Goal: Task Accomplishment & Management: Complete application form

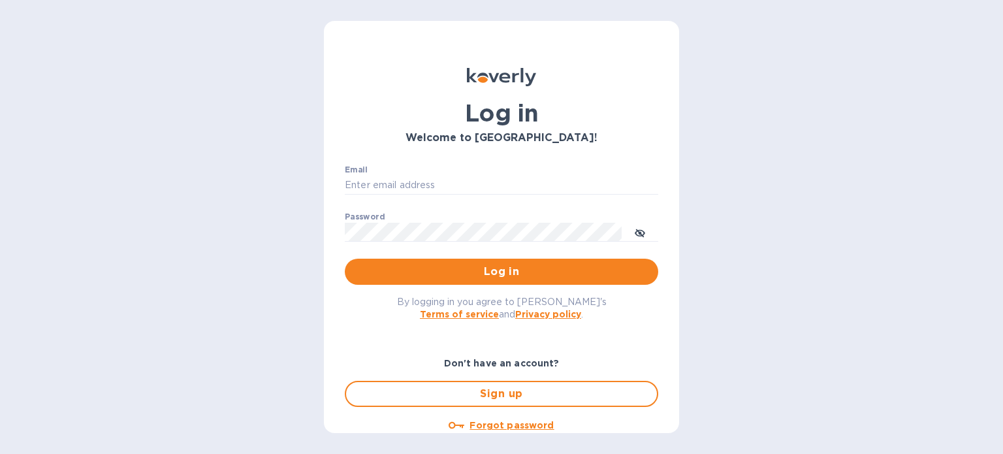
type input "[PERSON_NAME][EMAIL_ADDRESS][PERSON_NAME][DOMAIN_NAME]"
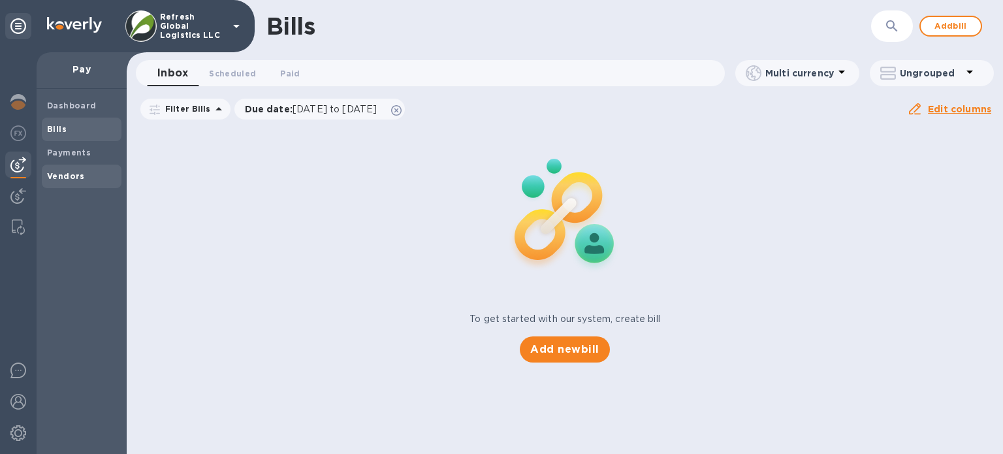
click at [66, 175] on b "Vendors" at bounding box center [66, 176] width 38 height 10
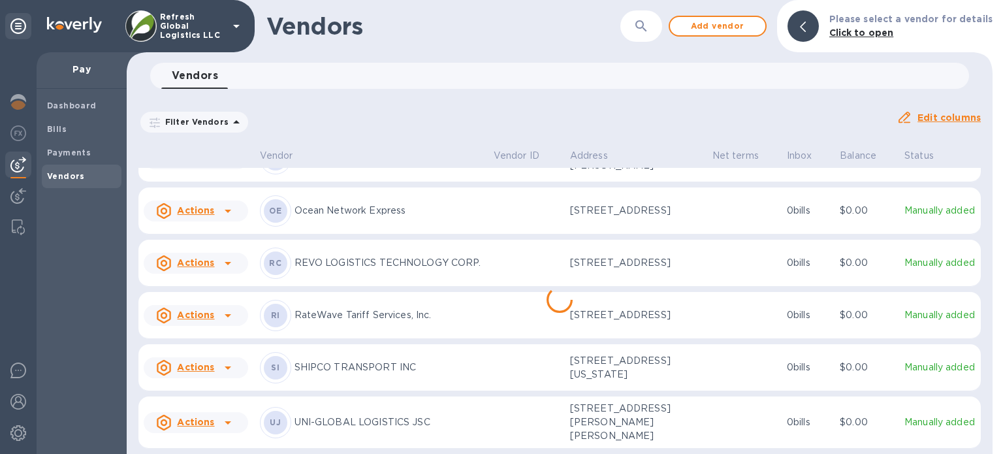
scroll to position [204, 0]
click at [225, 420] on icon at bounding box center [228, 423] width 16 height 16
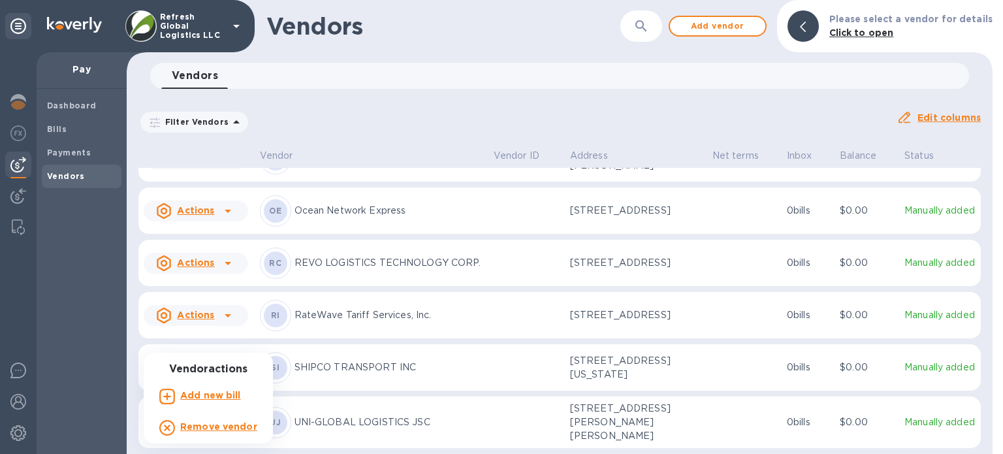
click at [218, 396] on b "Add new bill" at bounding box center [210, 395] width 61 height 10
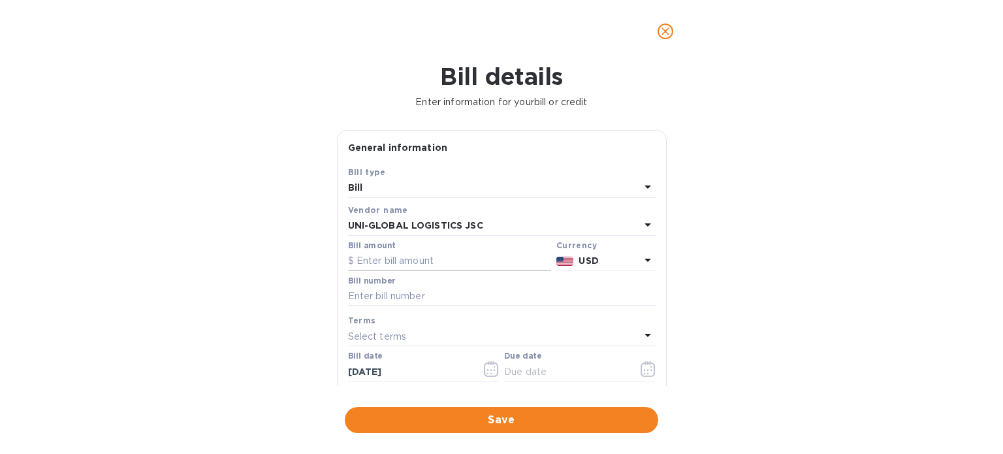
click at [386, 266] on input "text" at bounding box center [449, 261] width 203 height 20
type input "40"
click at [415, 290] on input "text" at bounding box center [501, 297] width 307 height 20
paste input "DN2509008"
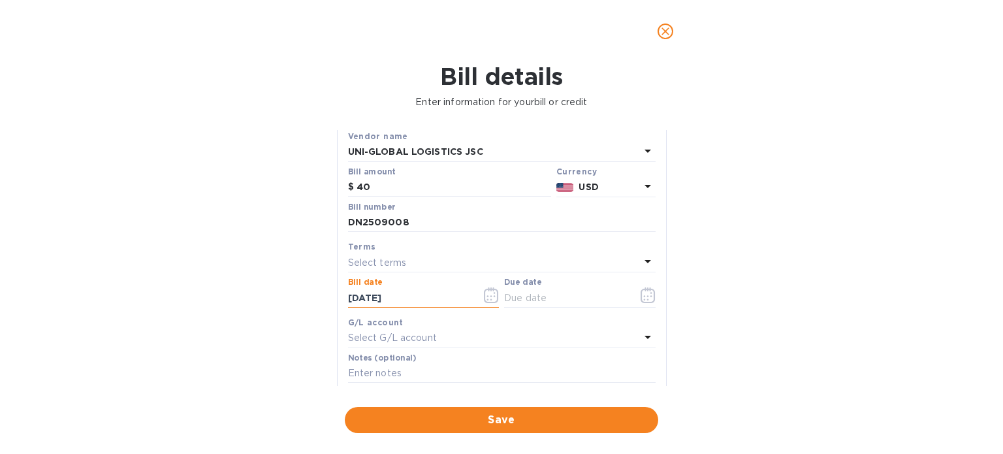
scroll to position [131, 0]
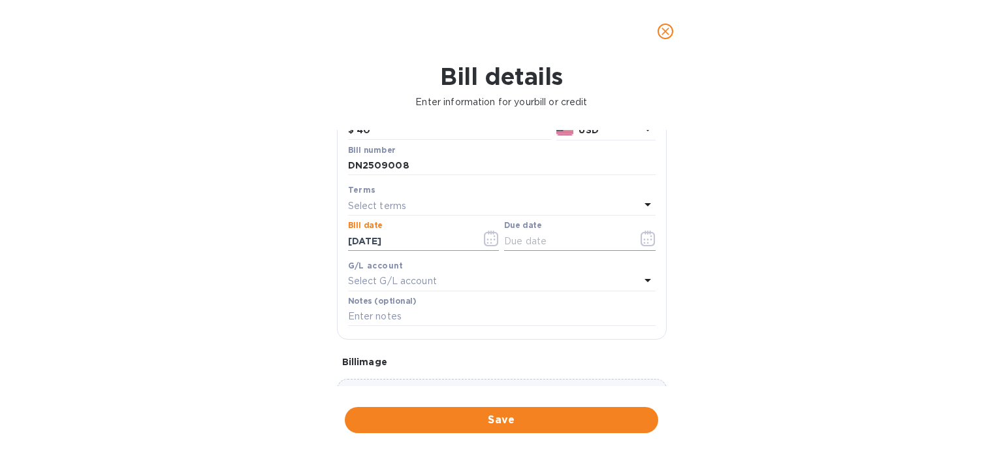
click at [559, 244] on input "text" at bounding box center [565, 241] width 123 height 20
drag, startPoint x: 418, startPoint y: 165, endPoint x: 326, endPoint y: 171, distance: 92.9
click at [327, 171] on div "Bill details Enter information for your bill or credit General information Save…" at bounding box center [501, 258] width 1003 height 391
paste input "IN251001"
type input "IN2510018"
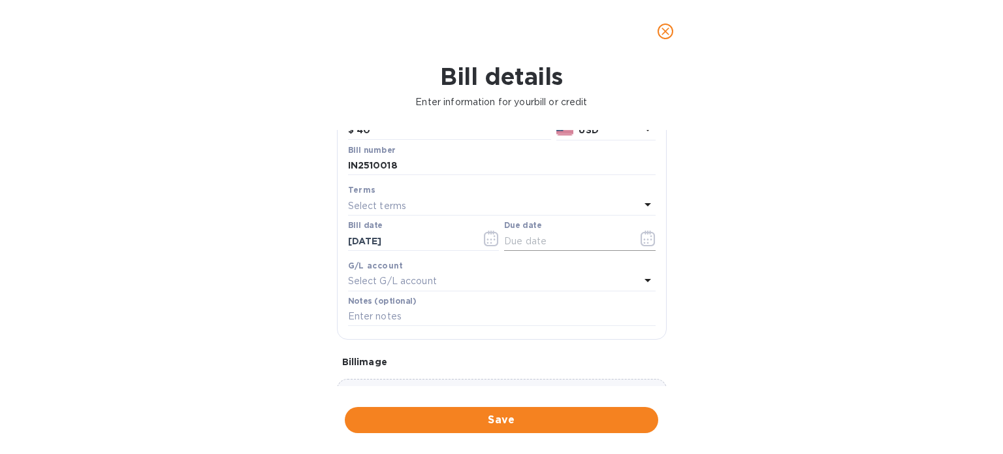
click at [641, 242] on icon "button" at bounding box center [647, 238] width 15 height 16
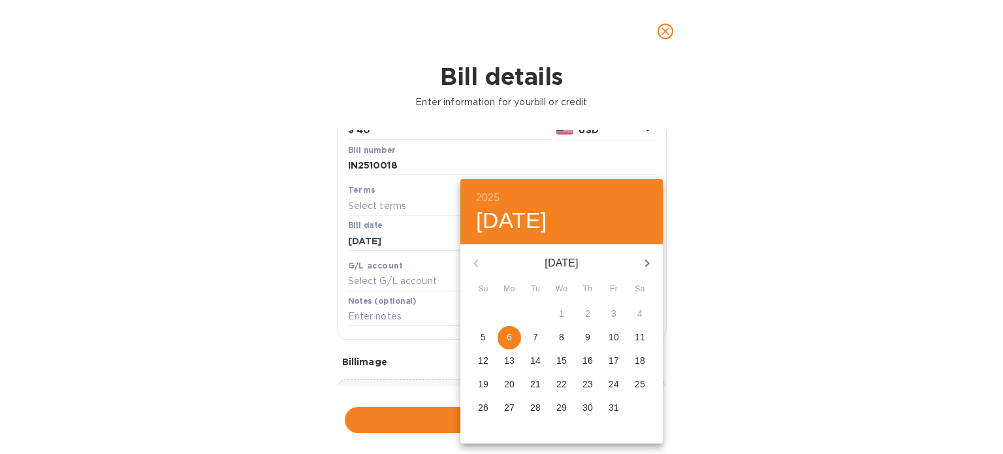
click at [646, 263] on icon "button" at bounding box center [647, 263] width 16 height 16
click at [642, 362] on p "15" at bounding box center [640, 360] width 10 height 13
type input "[DATE]"
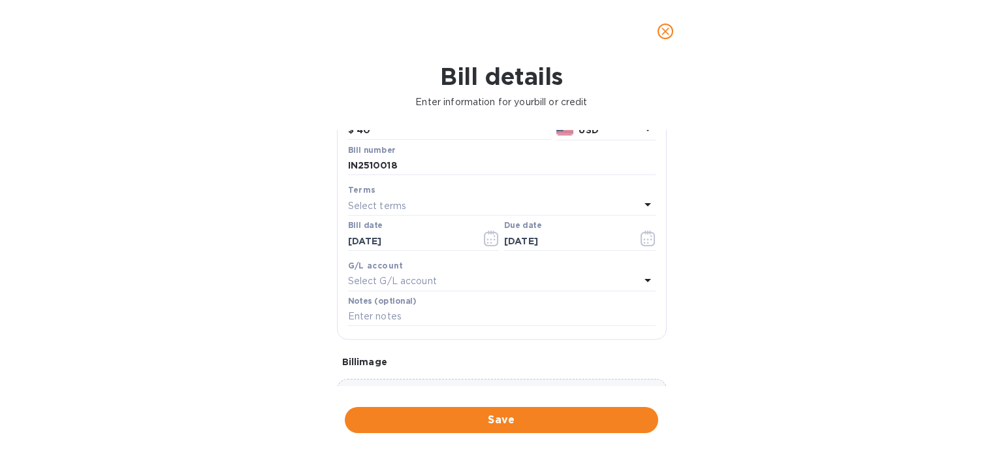
click at [429, 283] on p "Select G/L account" at bounding box center [392, 281] width 89 height 14
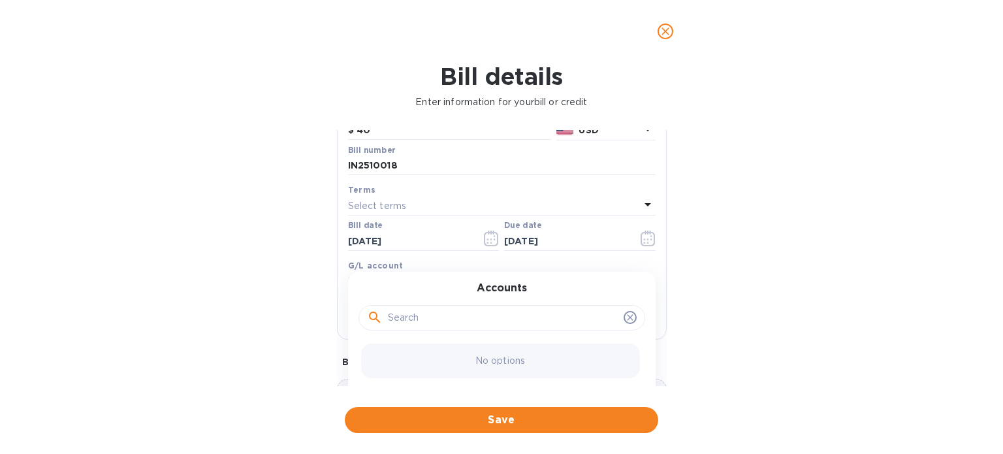
click at [460, 319] on input "text" at bounding box center [503, 318] width 230 height 20
type input "r"
type input "u"
type input "1"
click at [625, 321] on icon at bounding box center [630, 317] width 10 height 10
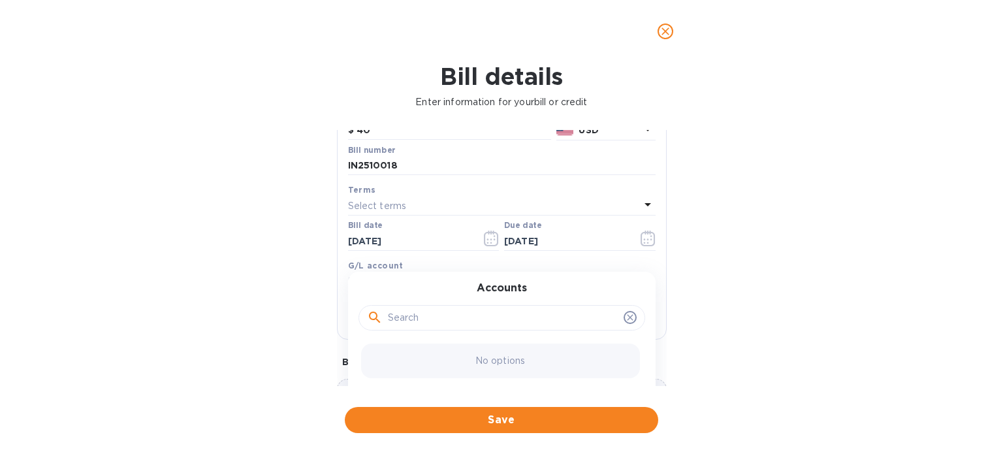
click at [733, 141] on div "Bill details Enter information for your bill or credit General information Save…" at bounding box center [501, 258] width 1003 height 391
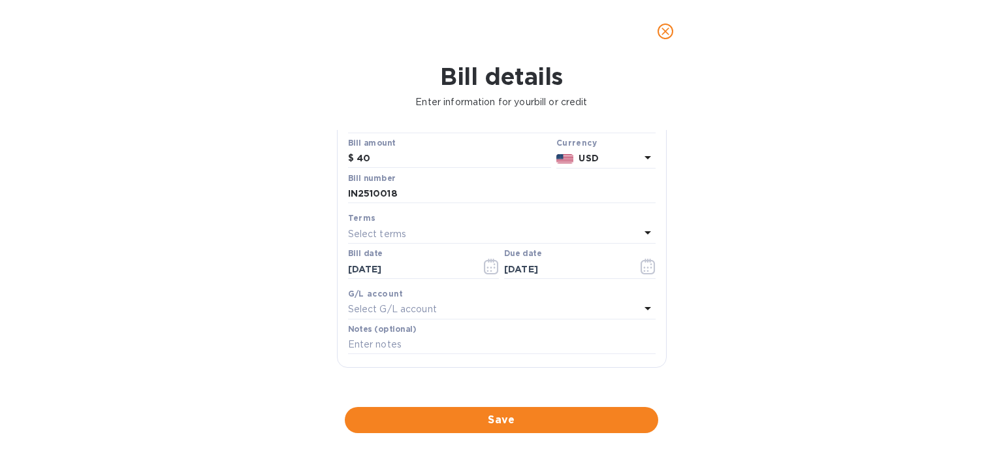
scroll to position [234, 0]
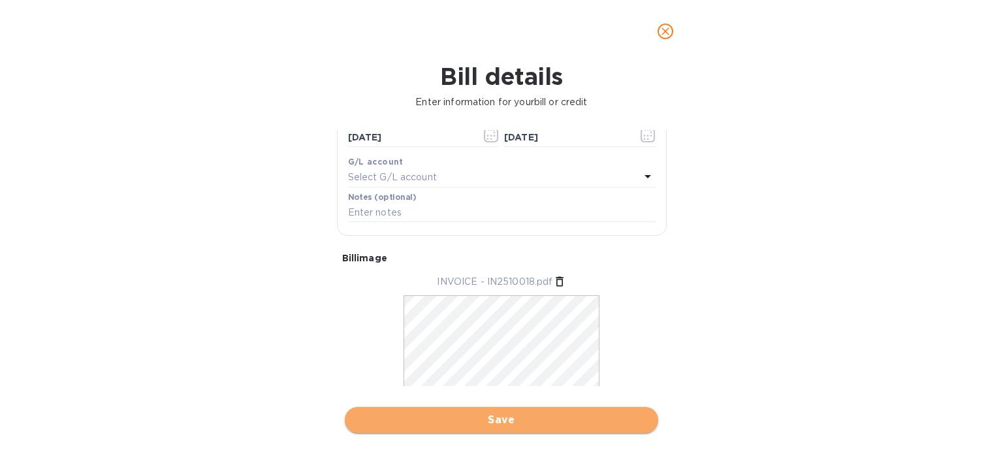
click at [506, 418] on span "Save" at bounding box center [501, 420] width 292 height 16
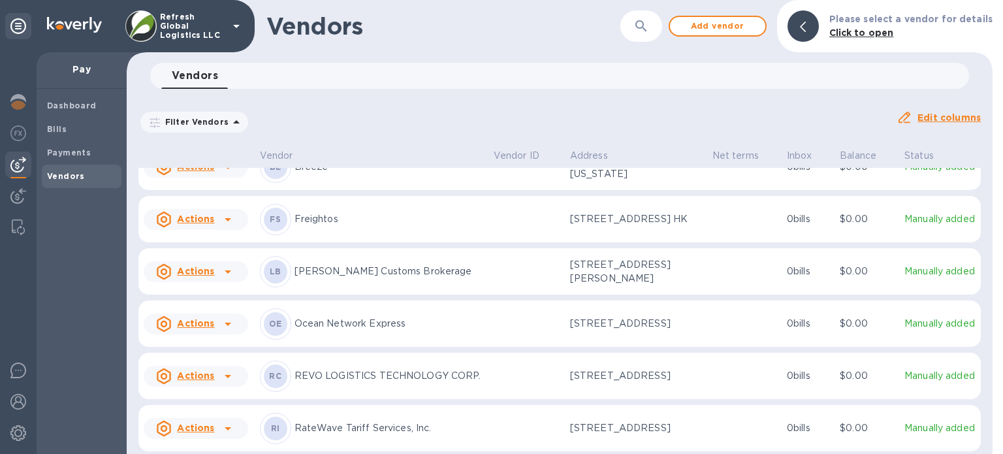
scroll to position [0, 0]
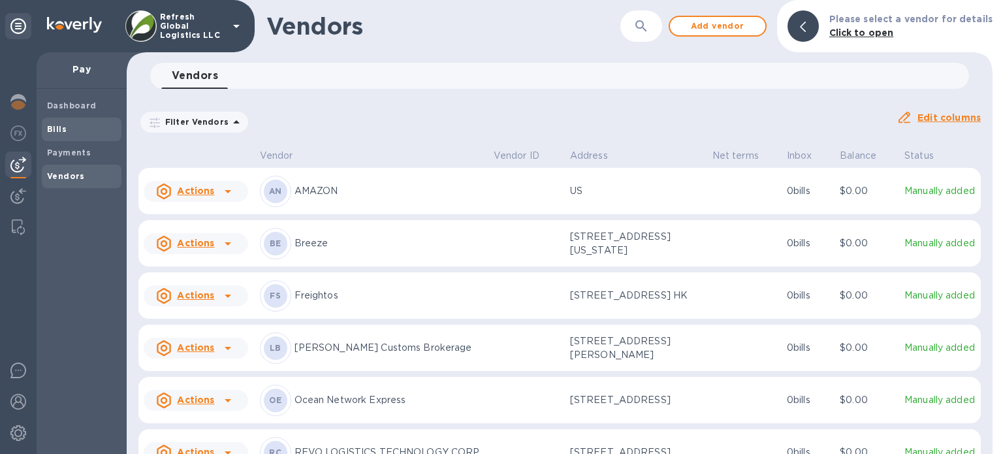
click at [59, 125] on b "Bills" at bounding box center [57, 129] width 20 height 10
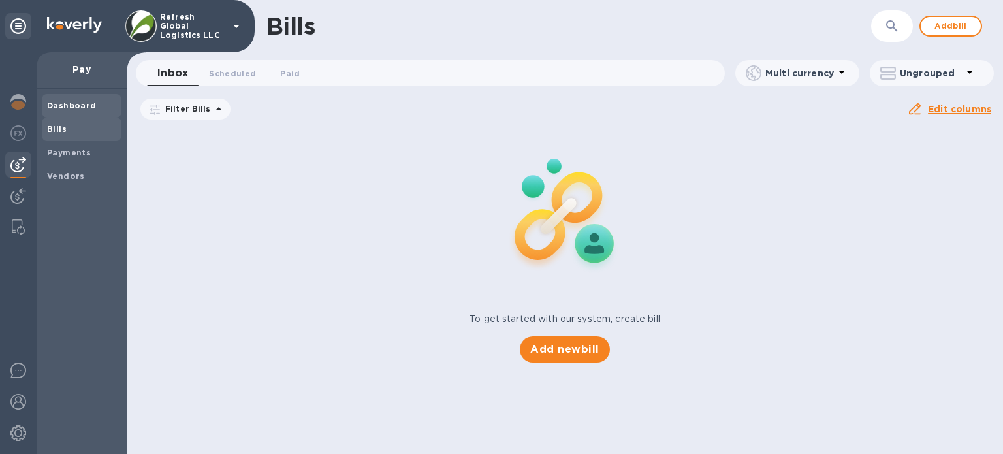
click at [59, 109] on b "Dashboard" at bounding box center [72, 106] width 50 height 10
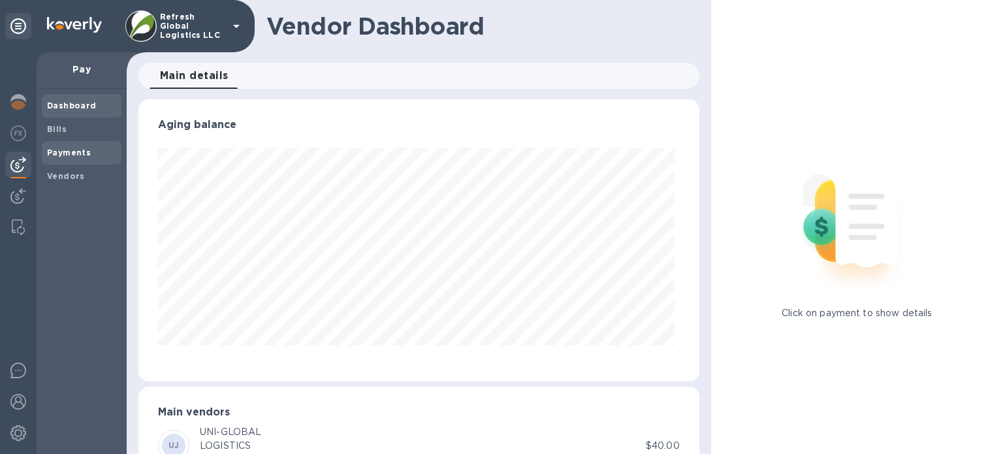
click at [63, 155] on b "Payments" at bounding box center [69, 153] width 44 height 10
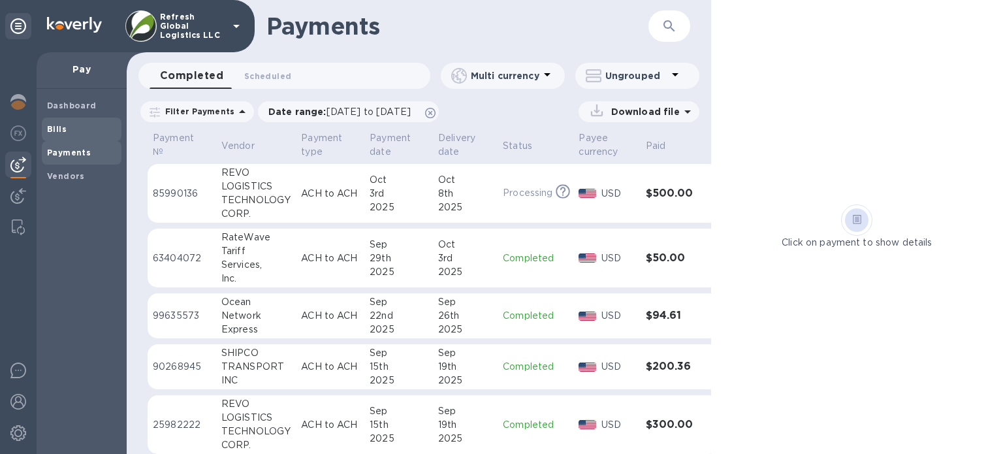
click at [60, 127] on b "Bills" at bounding box center [57, 129] width 20 height 10
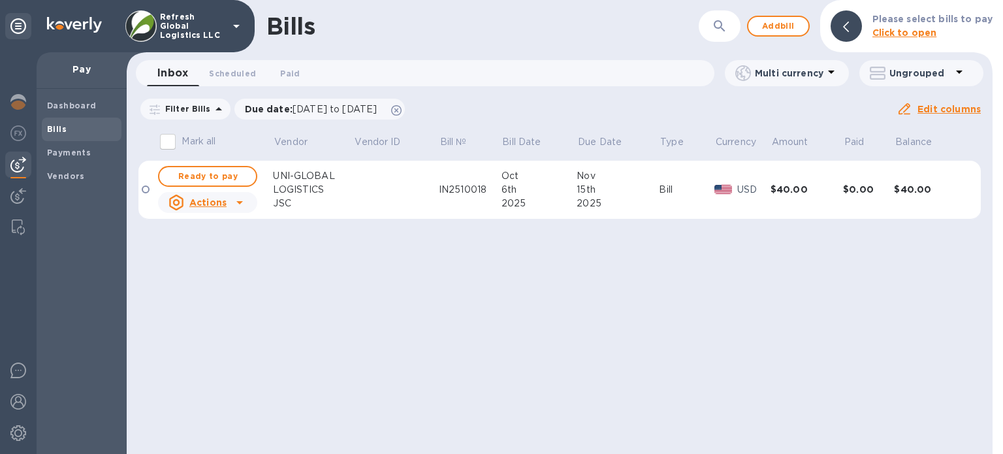
click at [229, 208] on div at bounding box center [239, 202] width 21 height 21
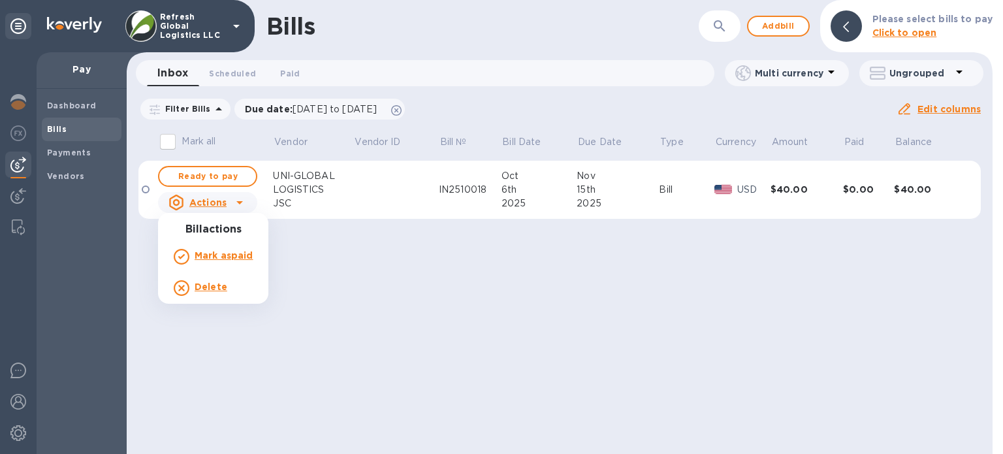
click at [209, 289] on b "Delete" at bounding box center [211, 286] width 33 height 10
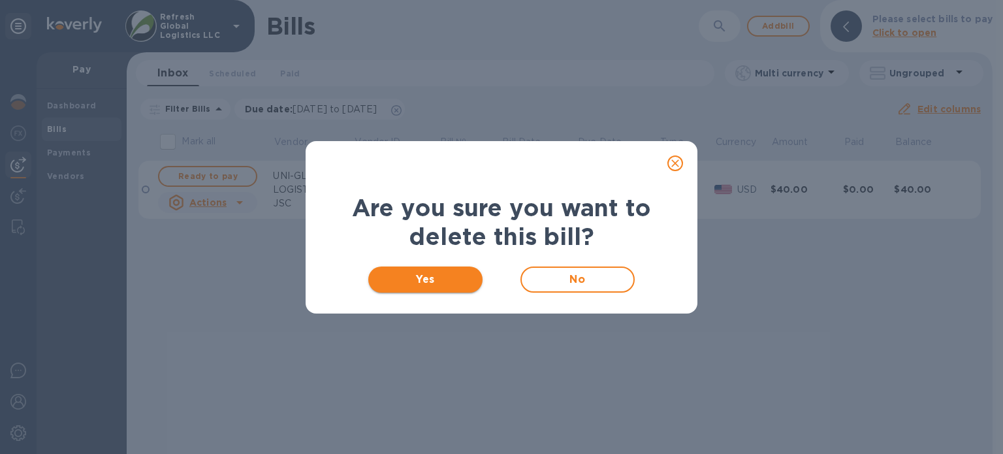
click at [436, 281] on span "Yes" at bounding box center [425, 280] width 93 height 16
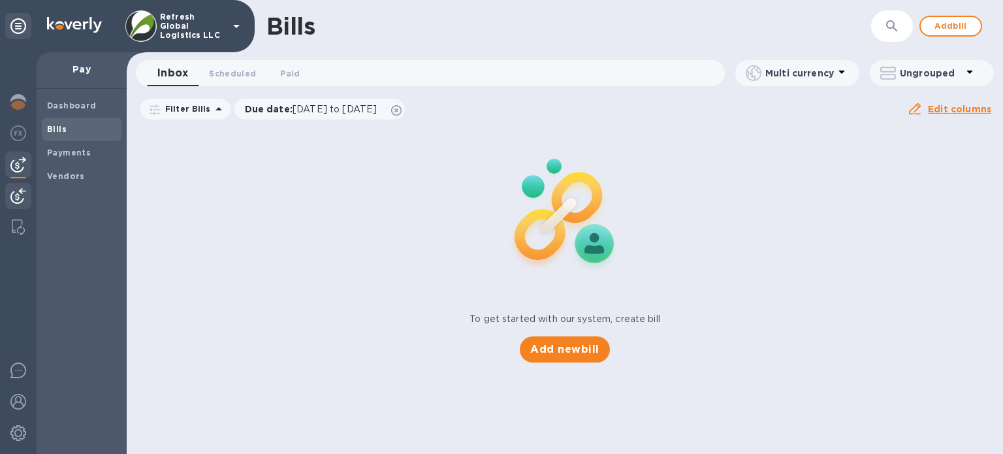
click at [26, 193] on div at bounding box center [18, 197] width 26 height 29
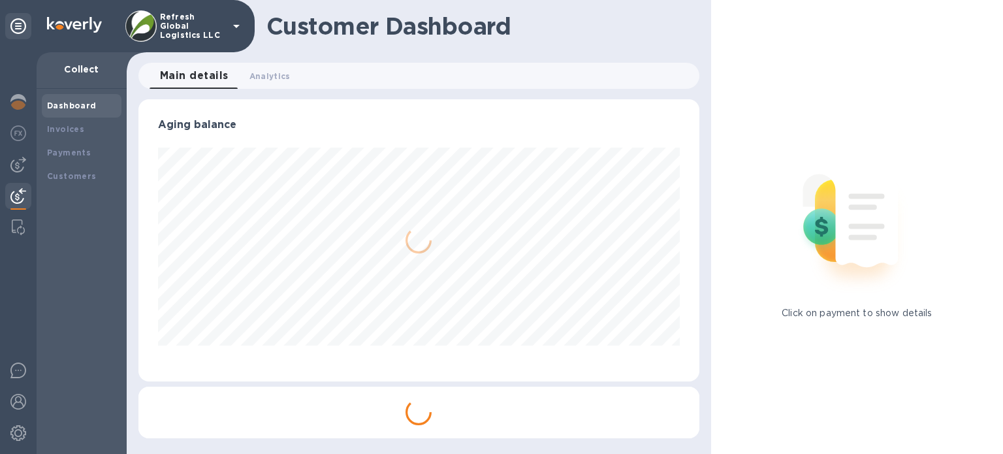
scroll to position [652532, 652258]
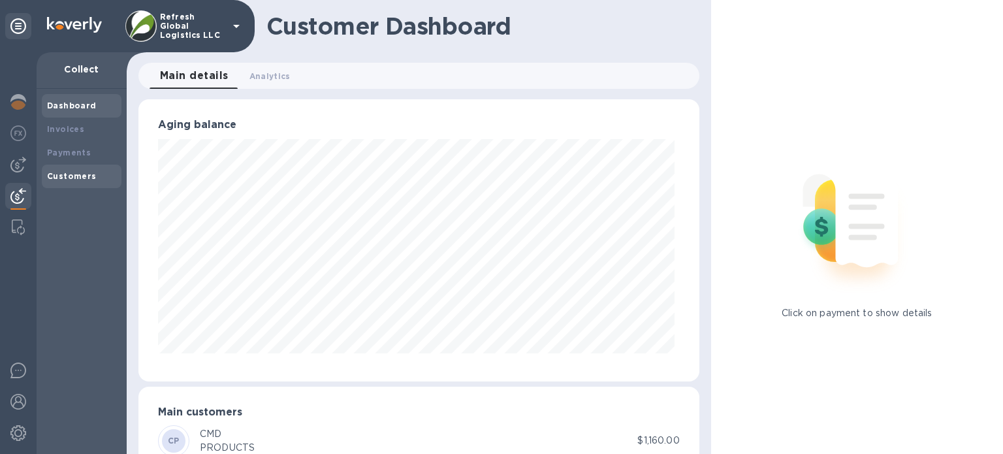
click at [74, 176] on b "Customers" at bounding box center [72, 176] width 50 height 10
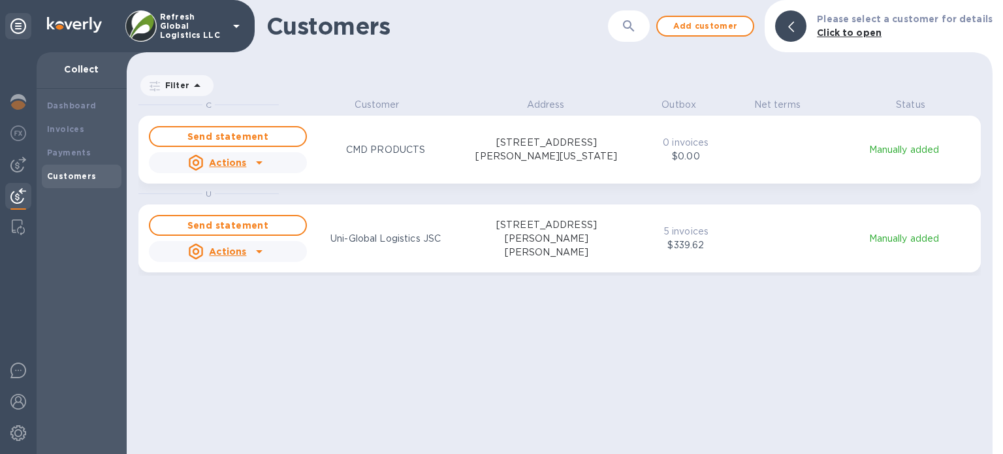
scroll to position [346, 860]
click at [260, 253] on icon "grid" at bounding box center [259, 251] width 16 height 16
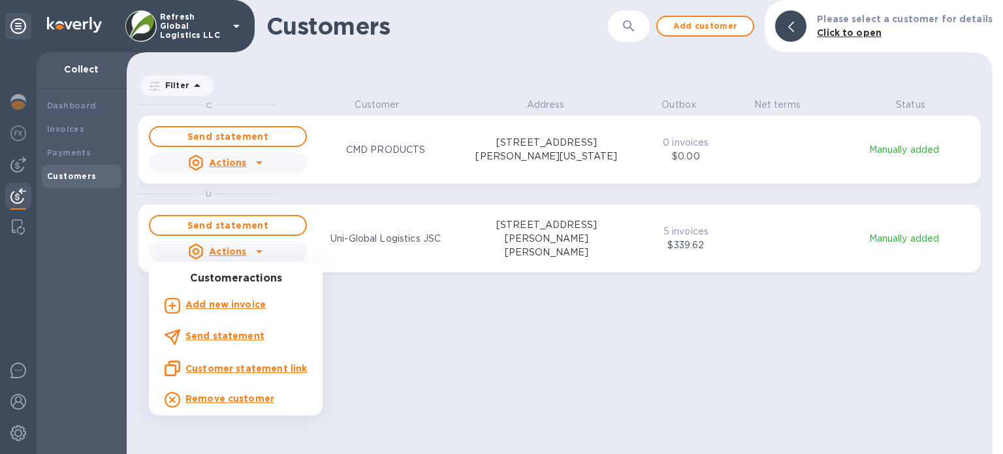
click at [237, 305] on b "Add new invoice" at bounding box center [225, 304] width 80 height 10
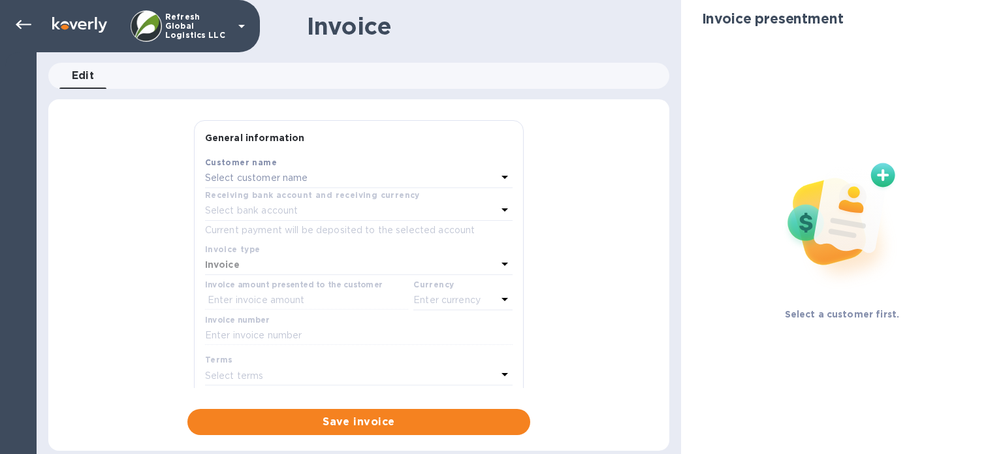
type input "[DATE]"
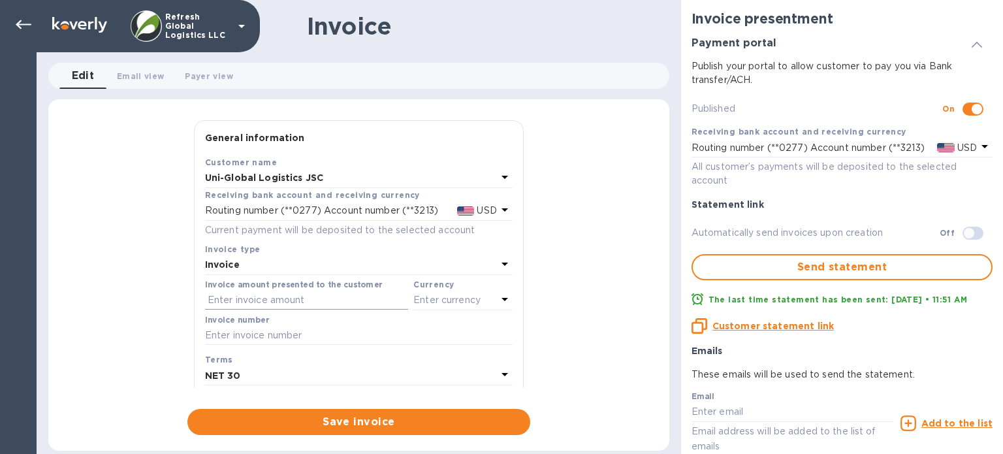
click at [253, 302] on input "text" at bounding box center [306, 301] width 203 height 20
paste input "2,510,018"
type input "2,510,018"
drag, startPoint x: 279, startPoint y: 296, endPoint x: 161, endPoint y: 307, distance: 118.0
click at [161, 307] on div "General information Save Customer name Uni-Global Logistics JSC Receiving bank …" at bounding box center [358, 277] width 621 height 315
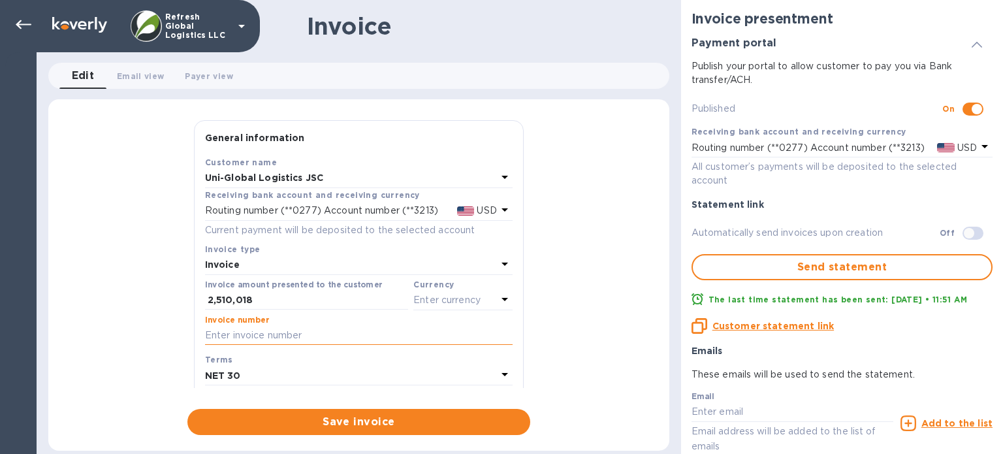
click at [261, 338] on input "text" at bounding box center [358, 336] width 307 height 20
paste input "IN2510018"
type input "IN2510018"
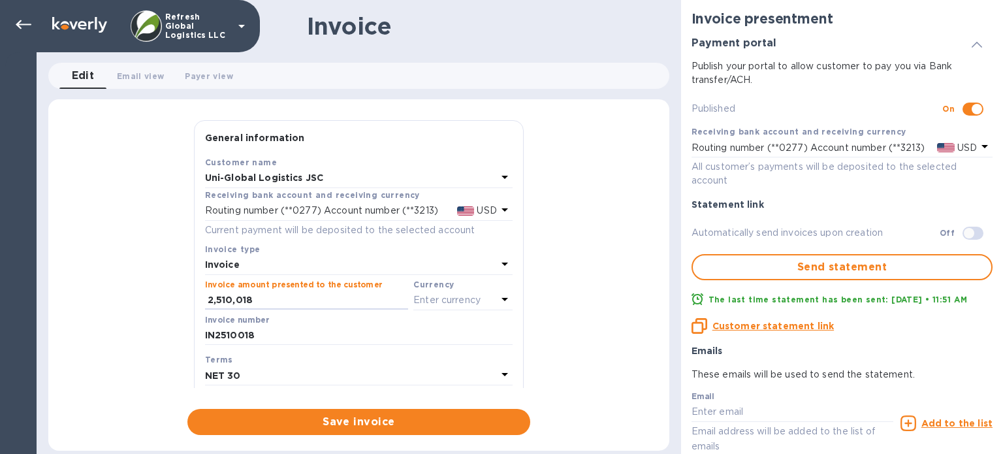
drag, startPoint x: 259, startPoint y: 300, endPoint x: 128, endPoint y: 298, distance: 130.6
click at [128, 298] on div "General information Save Customer name Uni-Global Logistics JSC Receiving bank …" at bounding box center [358, 277] width 621 height 315
type input "40"
click at [469, 300] on p "Enter currency" at bounding box center [446, 300] width 67 height 14
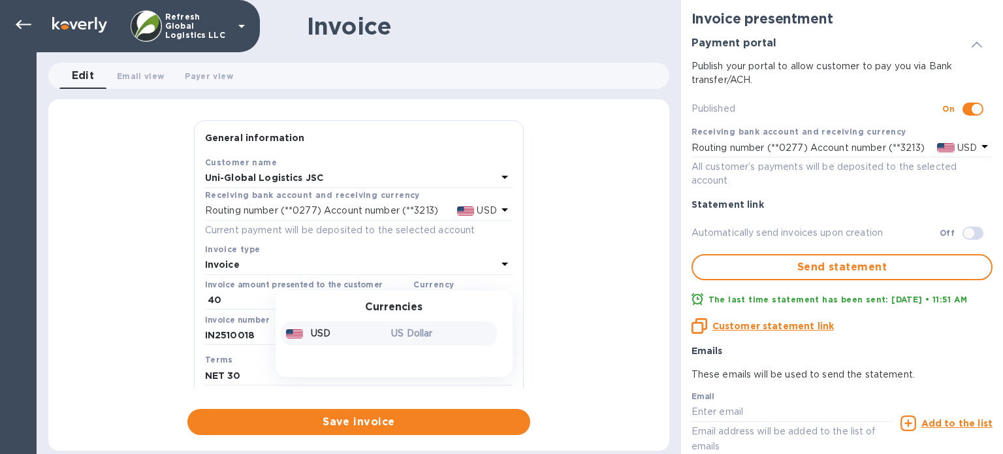
click at [311, 335] on p "USD" at bounding box center [321, 333] width 20 height 14
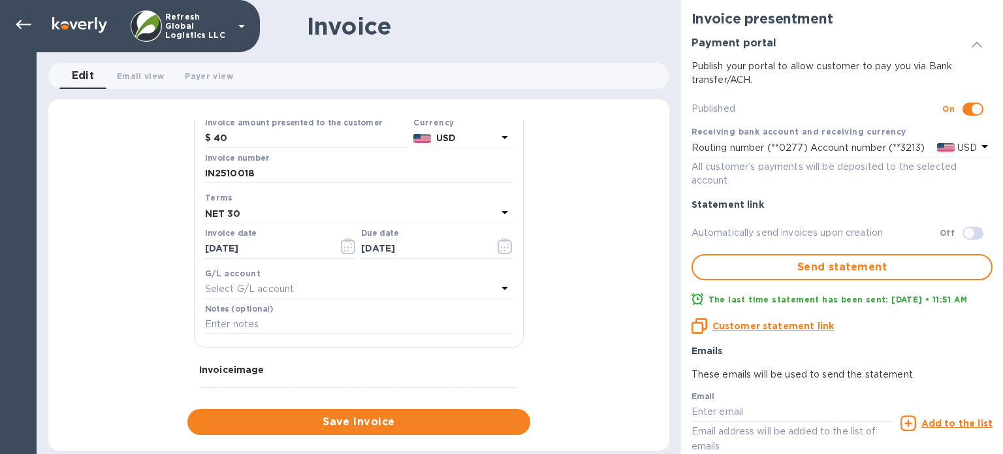
scroll to position [196, 0]
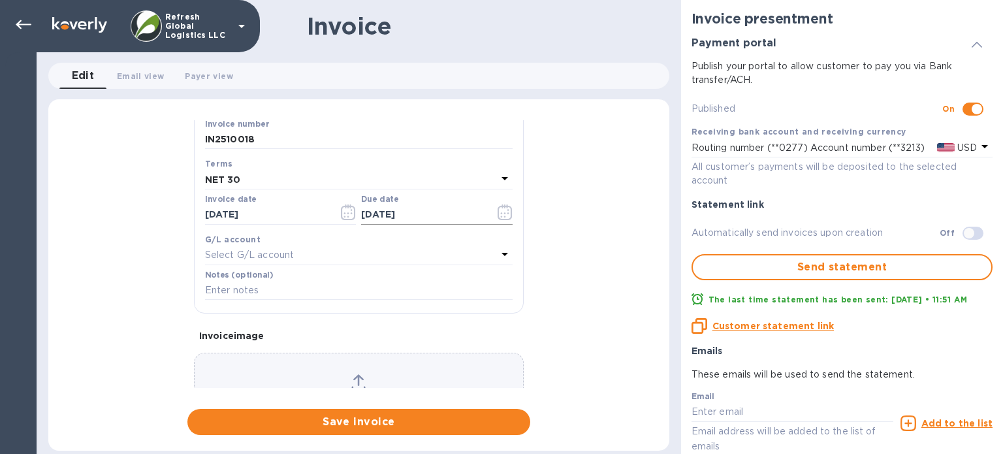
click at [479, 213] on input "[DATE]" at bounding box center [422, 215] width 123 height 20
click at [504, 177] on icon at bounding box center [505, 178] width 16 height 16
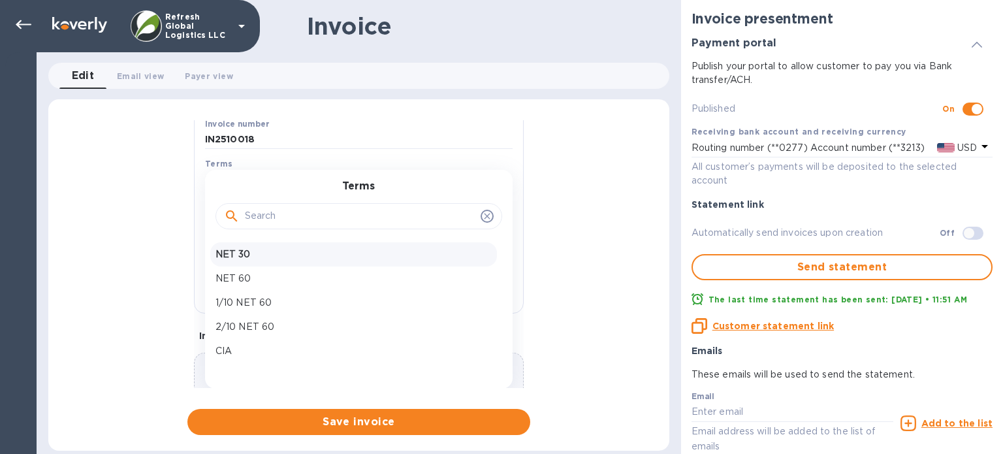
click at [485, 217] on icon at bounding box center [487, 216] width 10 height 10
click at [427, 149] on input "IN2510018" at bounding box center [358, 140] width 307 height 20
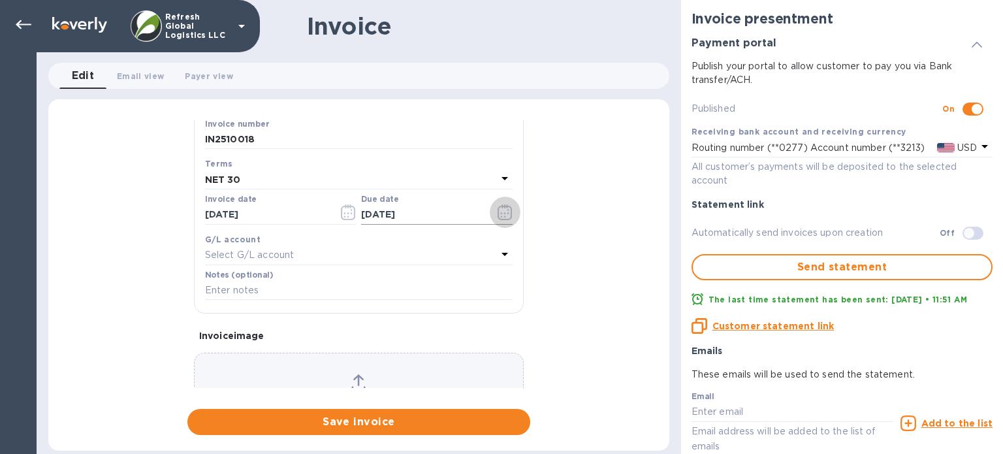
click at [500, 216] on icon "button" at bounding box center [504, 212] width 15 height 16
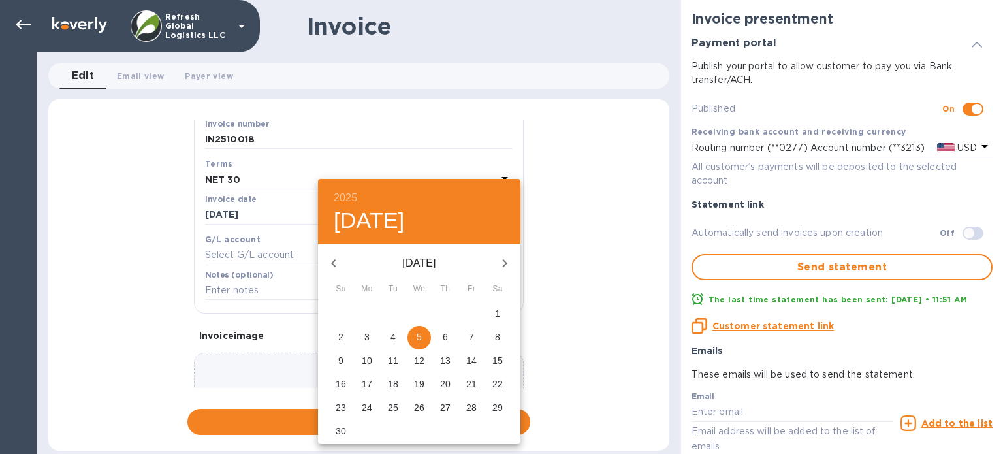
click at [496, 364] on p "15" at bounding box center [497, 360] width 10 height 13
type input "[DATE]"
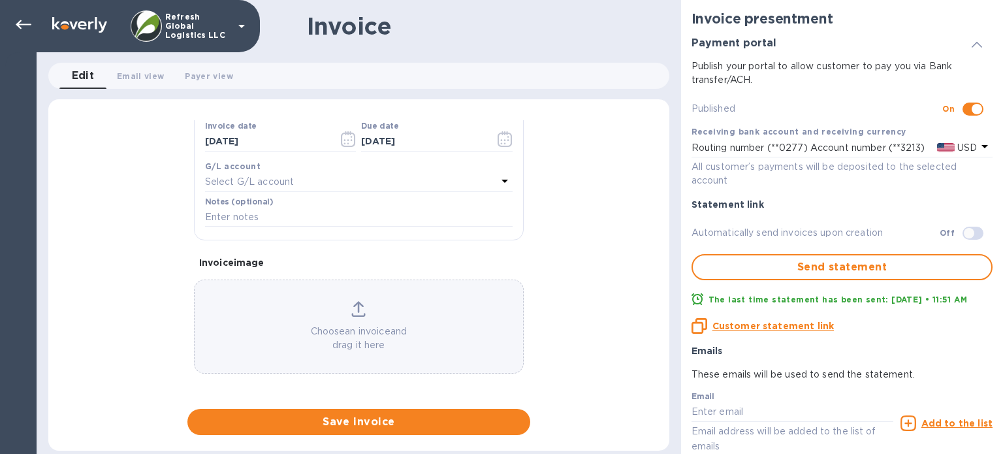
scroll to position [272, 0]
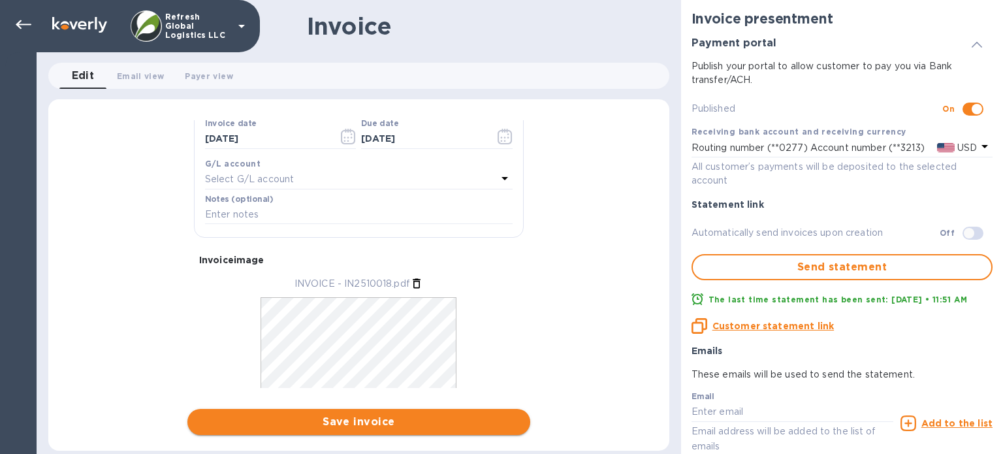
click at [357, 420] on span "Save invoice" at bounding box center [359, 422] width 322 height 16
